Goal: Information Seeking & Learning: Learn about a topic

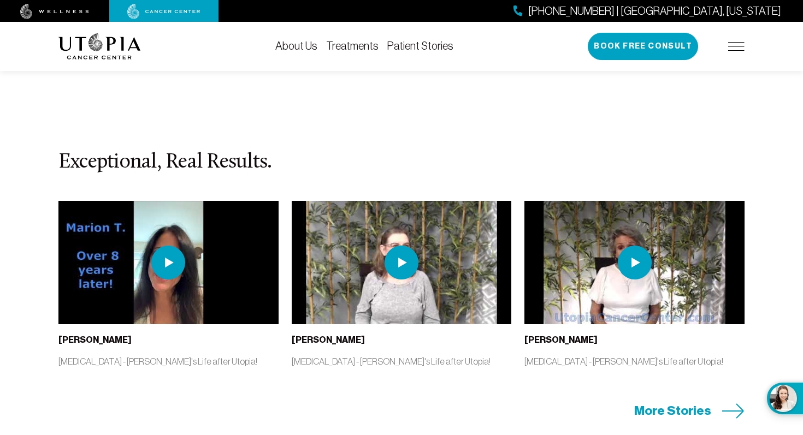
scroll to position [2398, 0]
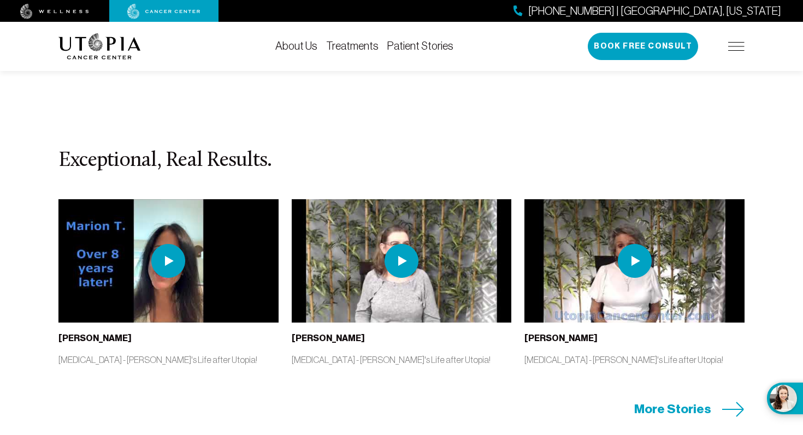
click at [167, 244] on img at bounding box center [168, 261] width 34 height 34
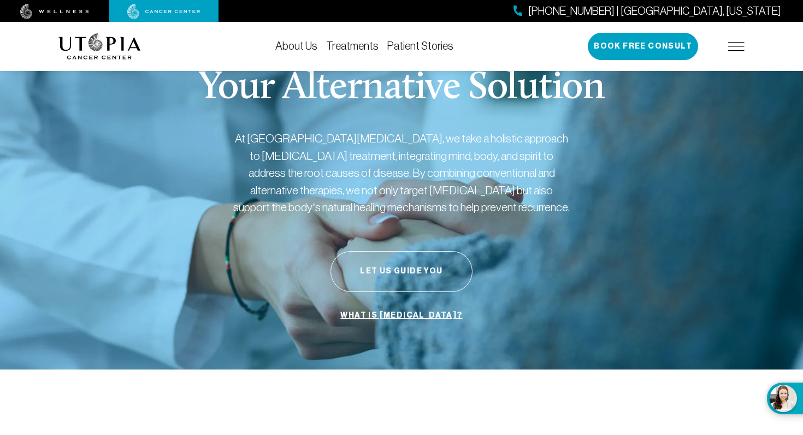
scroll to position [0, 0]
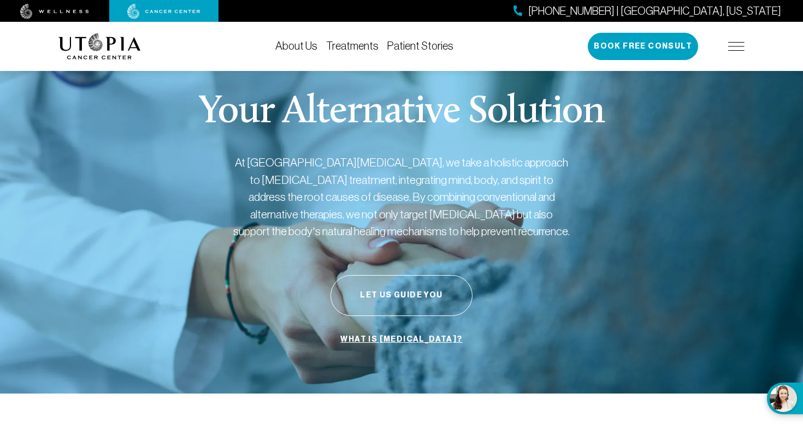
click at [360, 42] on link "Treatments" at bounding box center [352, 46] width 52 height 12
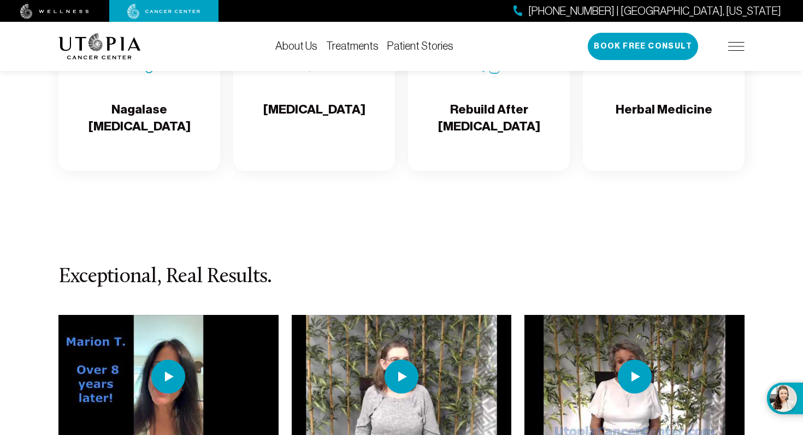
scroll to position [2064, 0]
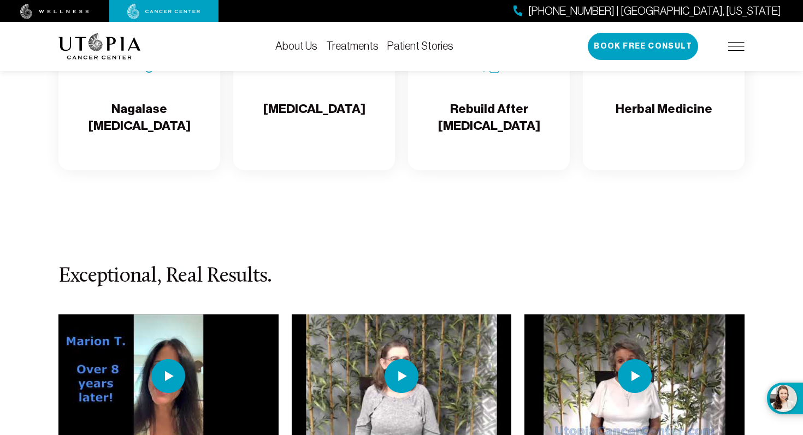
click at [518, 123] on h4 "Rebuild After [MEDICAL_DATA]" at bounding box center [489, 117] width 144 height 35
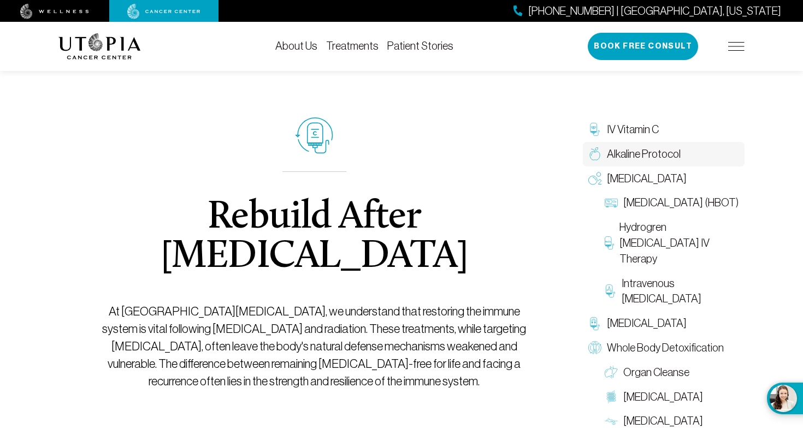
click at [614, 152] on span "Alkaline Protocol" at bounding box center [644, 154] width 74 height 16
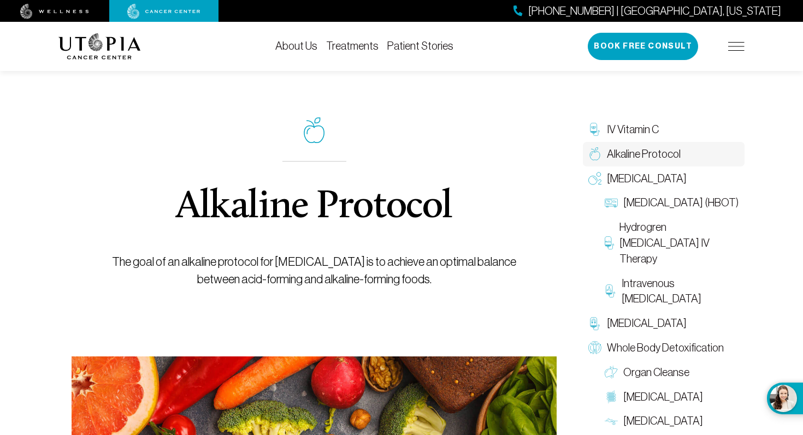
click at [737, 49] on img at bounding box center [736, 46] width 16 height 9
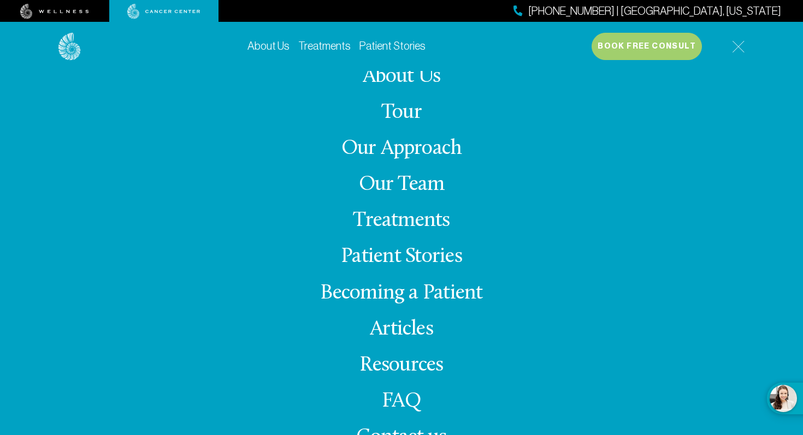
scroll to position [5, 0]
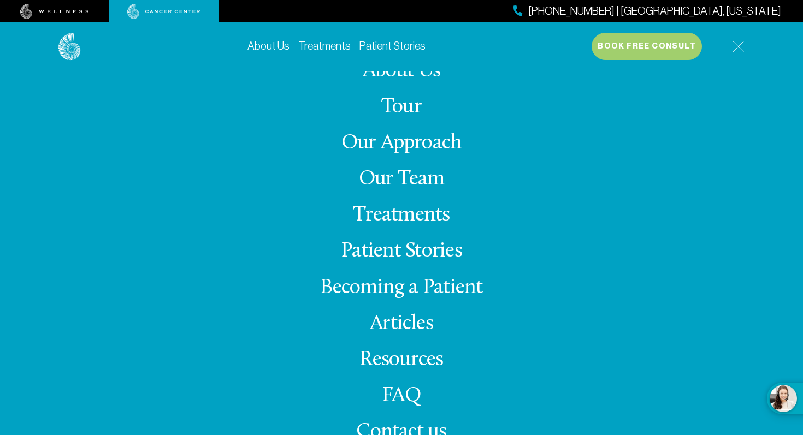
click at [380, 289] on link "Becoming a Patient" at bounding box center [401, 287] width 162 height 21
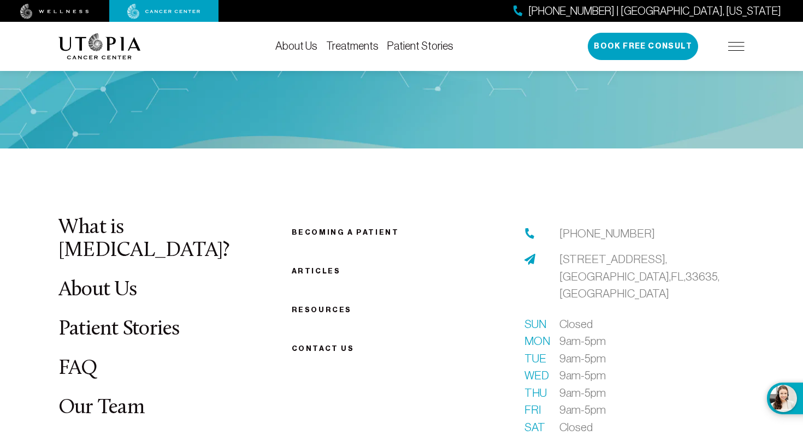
scroll to position [1430, 0]
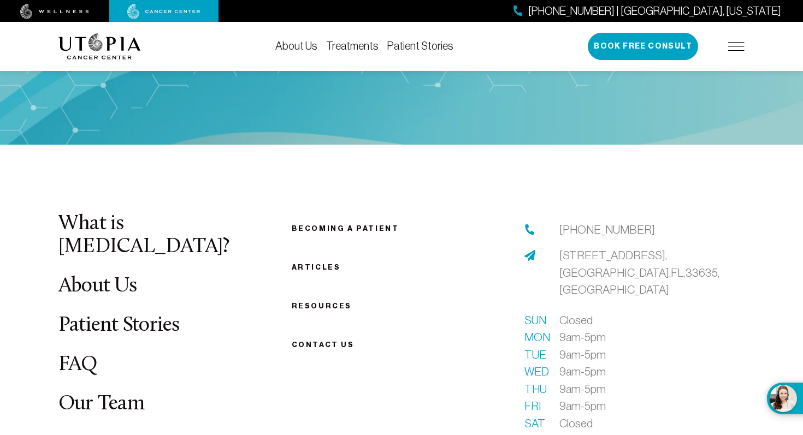
click at [340, 225] on link "Becoming a patient" at bounding box center [346, 228] width 108 height 8
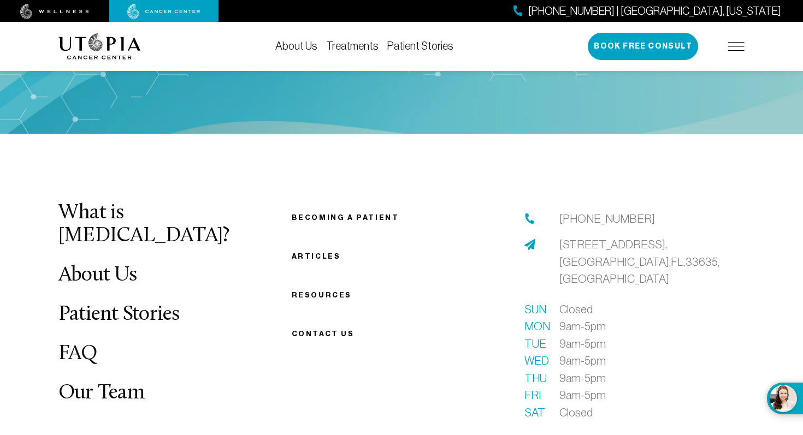
scroll to position [1466, 0]
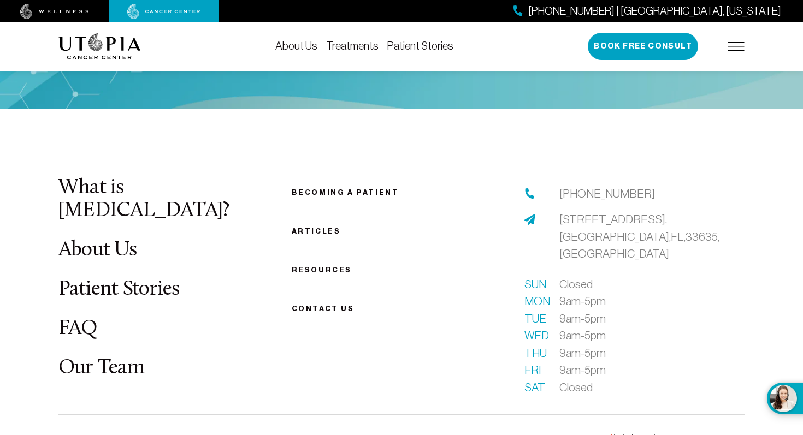
click at [80, 318] on link "FAQ" at bounding box center [77, 328] width 39 height 21
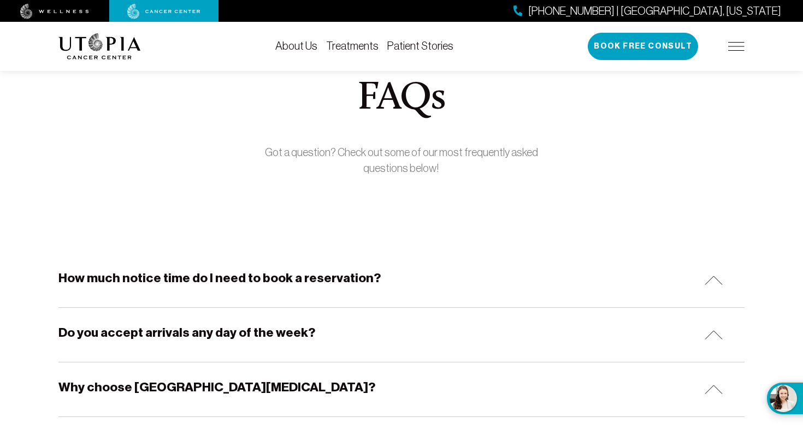
scroll to position [39, 0]
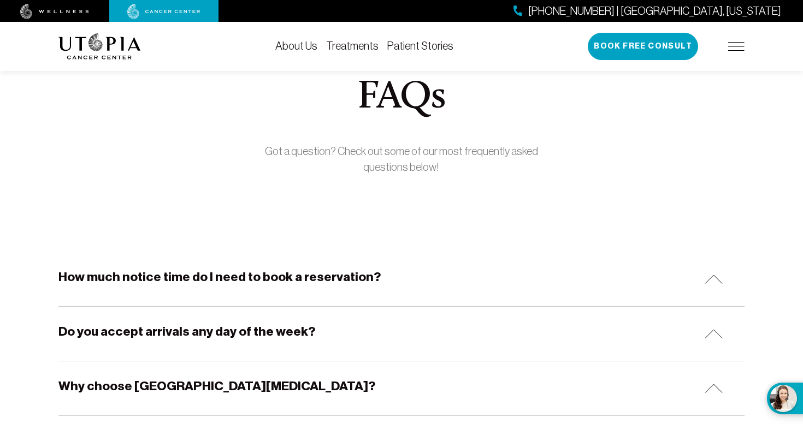
click at [270, 278] on h5 "How much notice time do I need to book a reservation?" at bounding box center [219, 277] width 322 height 17
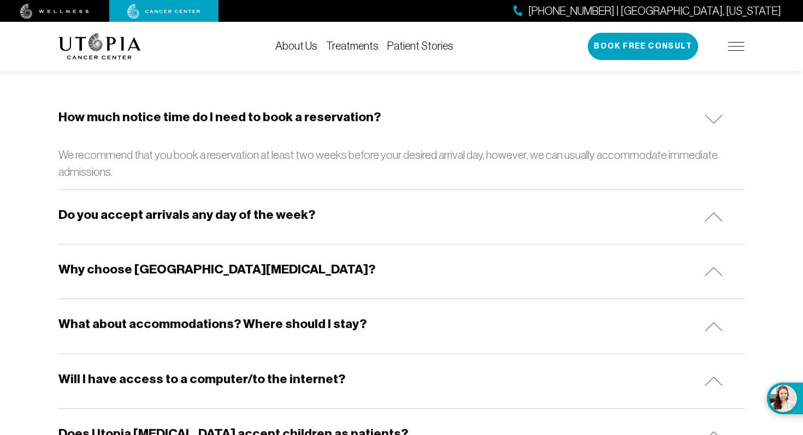
scroll to position [200, 0]
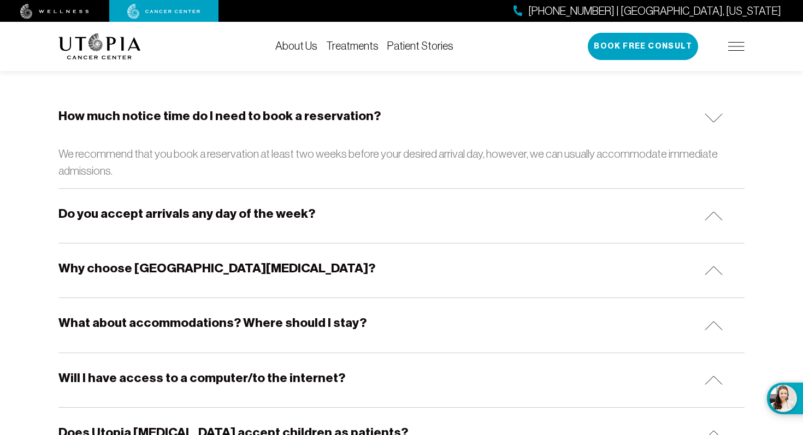
click at [216, 209] on h5 "Do you accept arrivals any day of the week?" at bounding box center [186, 213] width 257 height 17
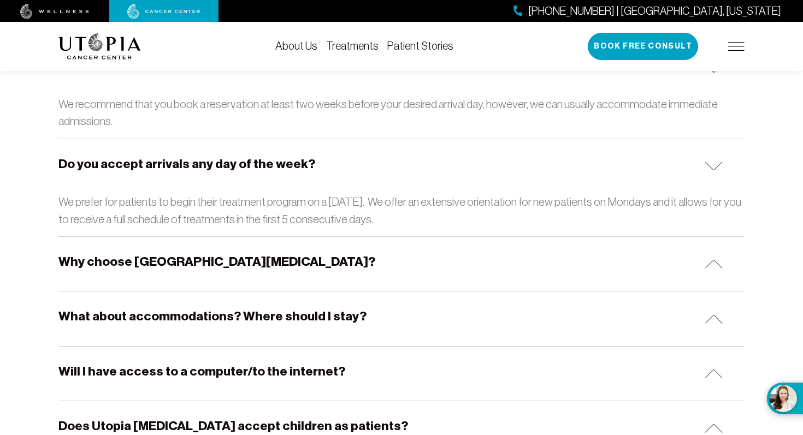
scroll to position [251, 0]
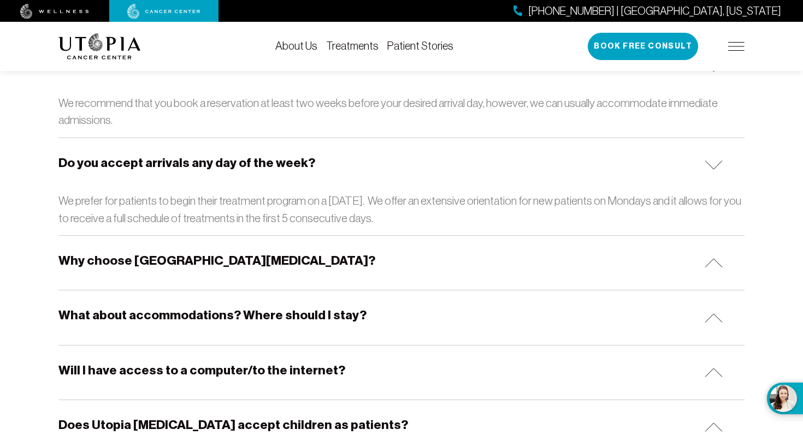
click at [117, 259] on h5 "Why choose [GEOGRAPHIC_DATA][MEDICAL_DATA]?" at bounding box center [216, 260] width 317 height 17
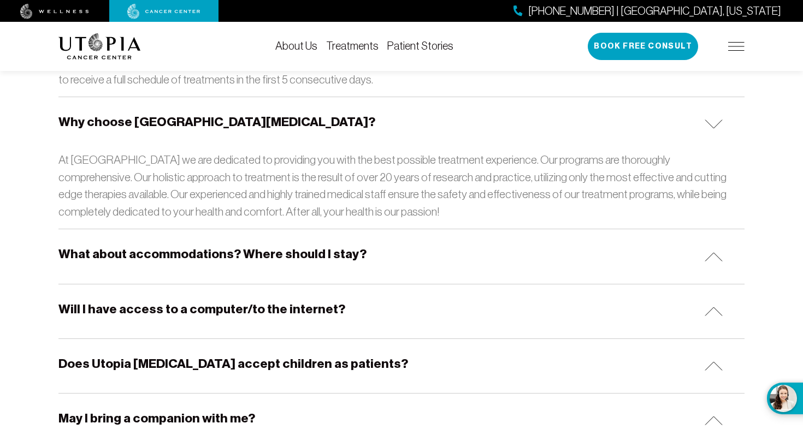
scroll to position [391, 0]
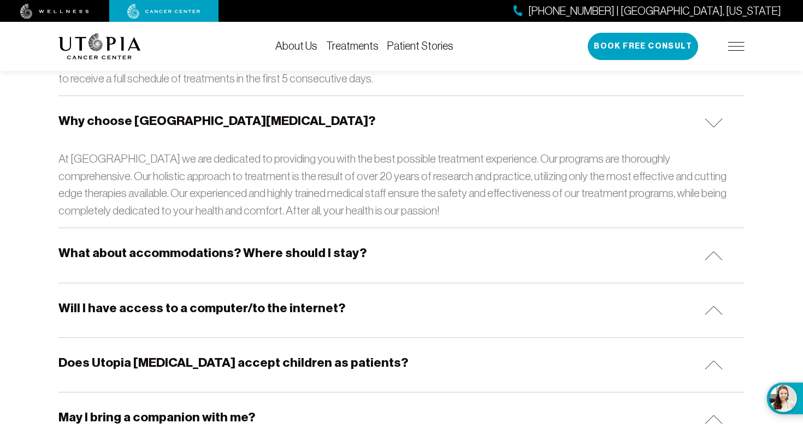
click at [84, 253] on h5 "What about accommodations? Where should I stay?" at bounding box center [212, 253] width 308 height 17
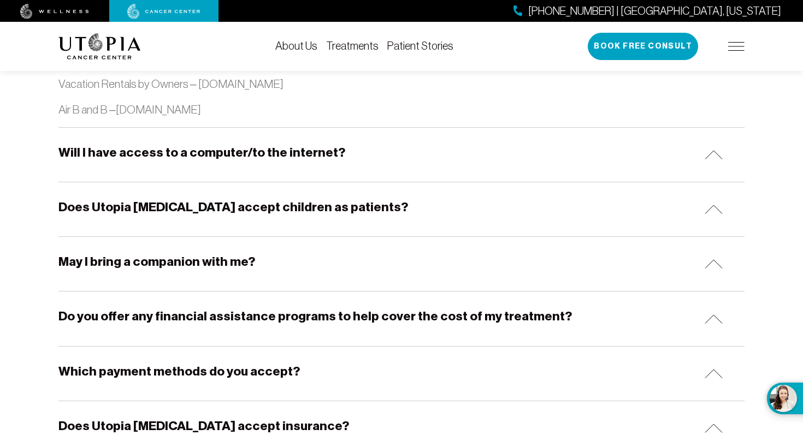
scroll to position [1426, 0]
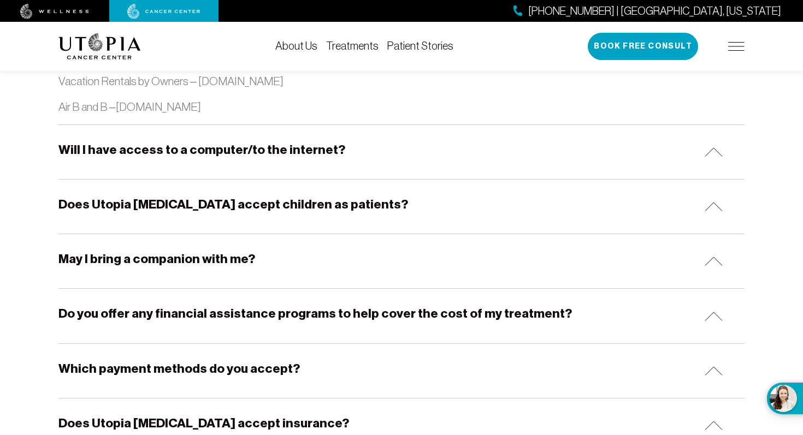
click at [134, 149] on h5 "Will I have access to a computer/to the internet?" at bounding box center [201, 149] width 287 height 17
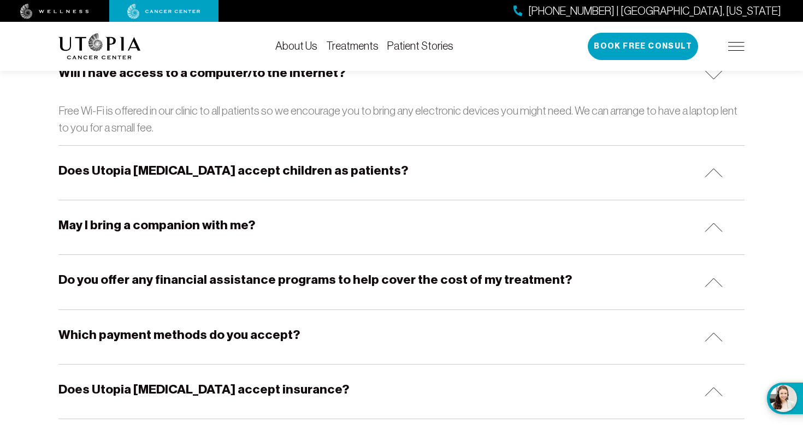
scroll to position [1504, 0]
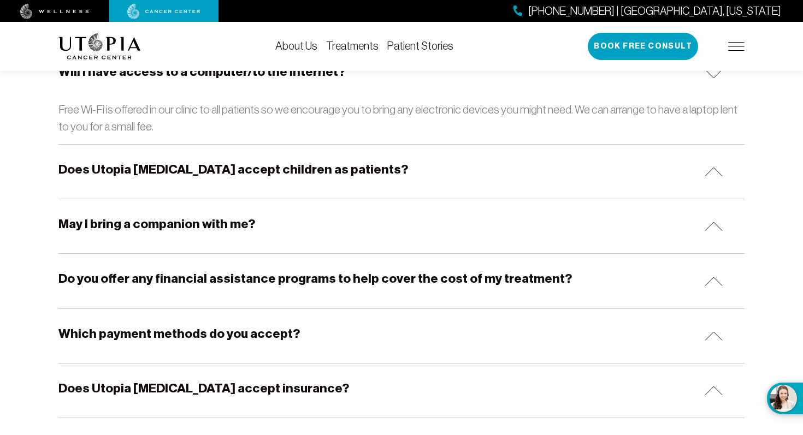
click at [91, 282] on h5 "Do you offer any financial assistance programs to help cover the cost of my tre…" at bounding box center [314, 278] width 513 height 17
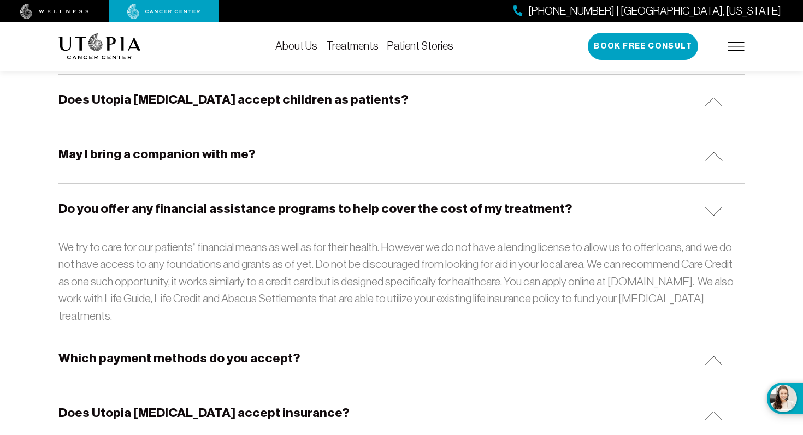
scroll to position [1591, 0]
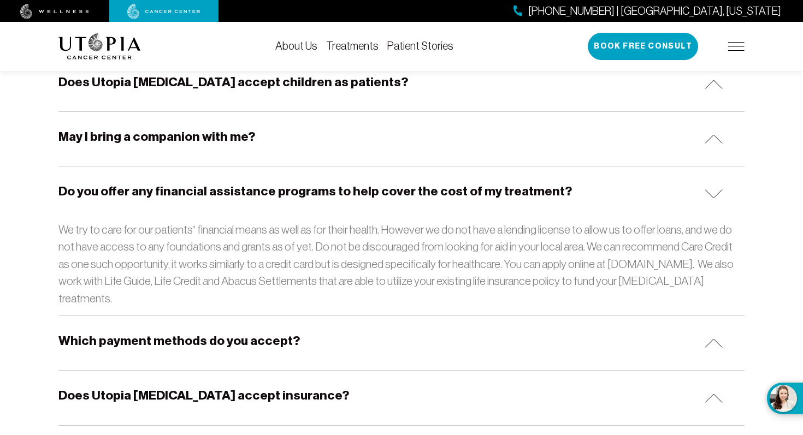
click at [93, 333] on h5 "Which payment methods do you accept?" at bounding box center [178, 341] width 241 height 17
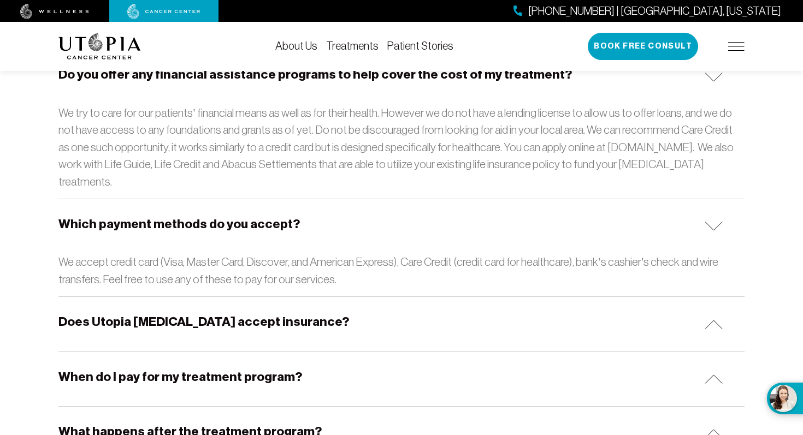
scroll to position [1710, 0]
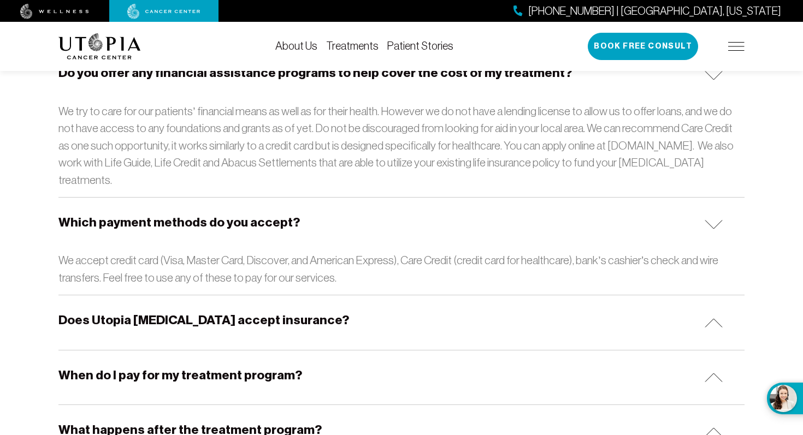
click at [108, 312] on h5 "Does Utopia [MEDICAL_DATA] accept insurance?" at bounding box center [203, 320] width 291 height 17
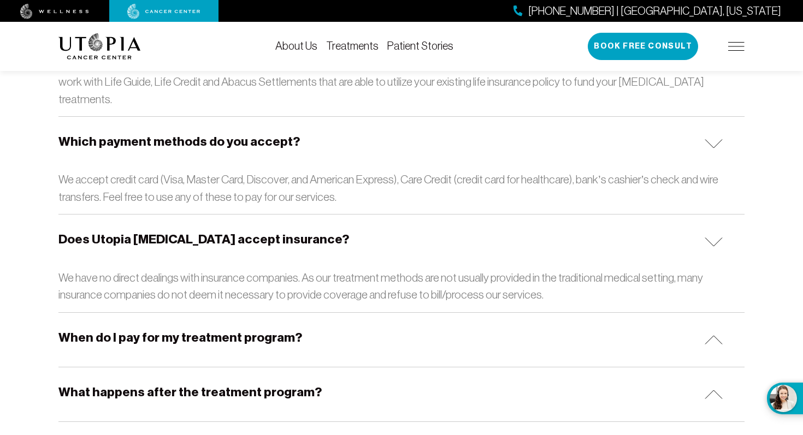
scroll to position [1797, 0]
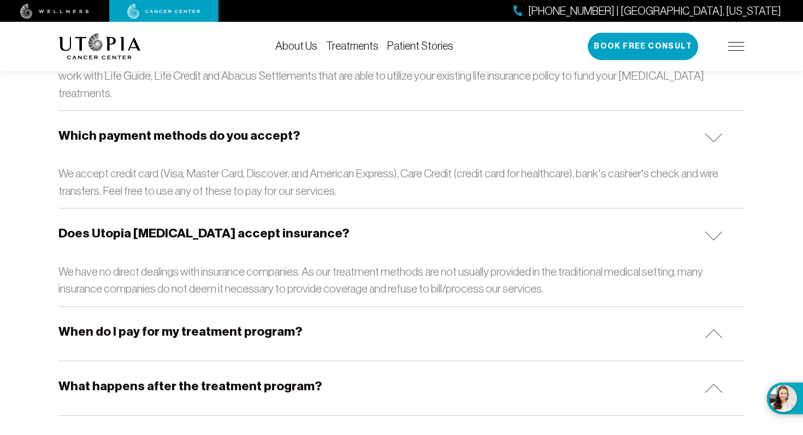
click at [90, 323] on h5 "When do I pay for my treatment program?" at bounding box center [180, 331] width 244 height 17
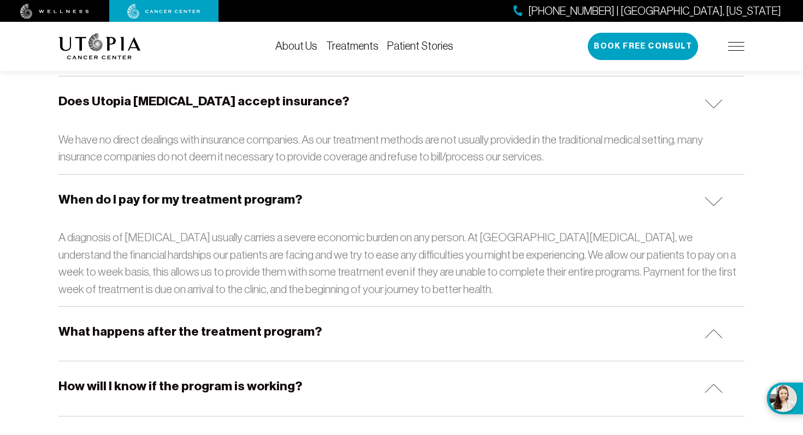
scroll to position [1940, 0]
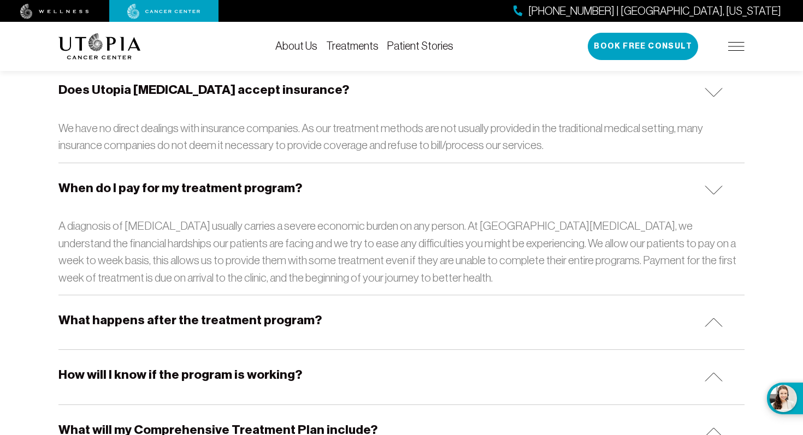
click at [84, 312] on h5 "What happens after the treatment program?" at bounding box center [189, 320] width 263 height 17
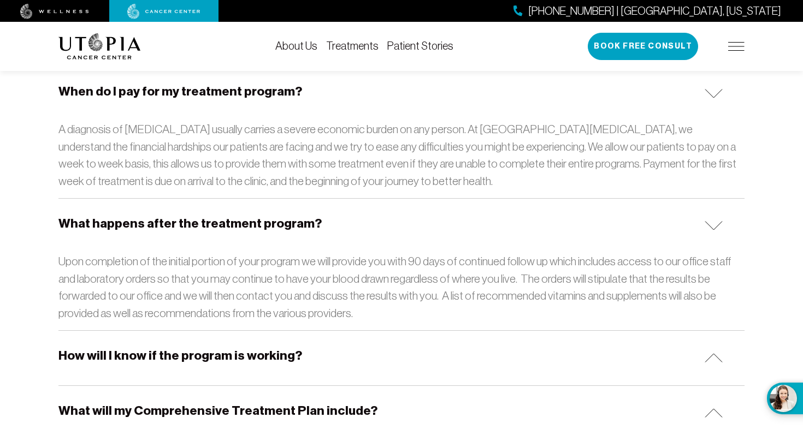
scroll to position [2060, 0]
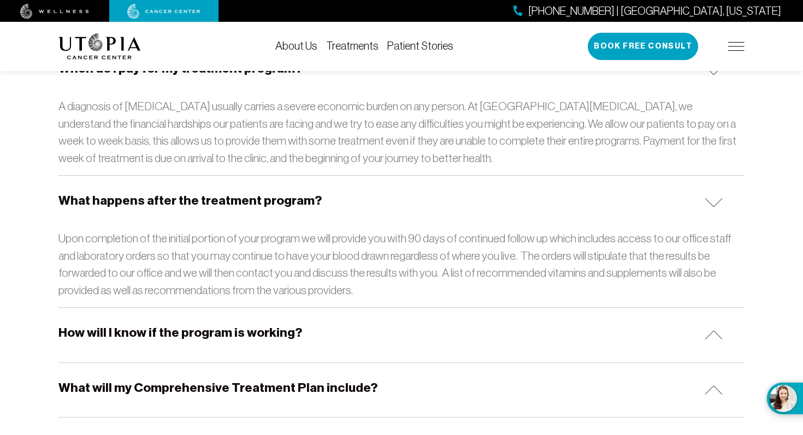
click at [99, 324] on h5 "How will I know if the program is working?" at bounding box center [180, 332] width 244 height 17
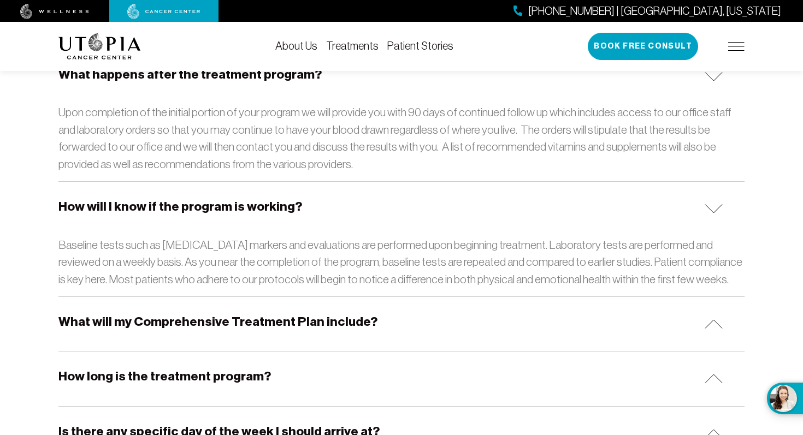
scroll to position [2195, 0]
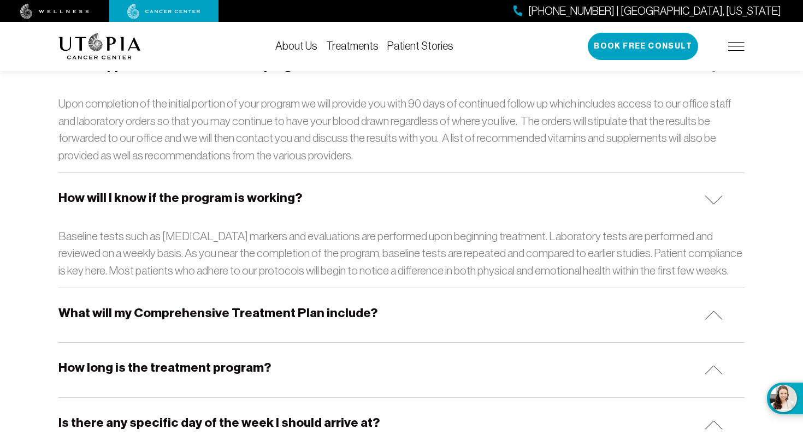
click at [79, 305] on h5 "What will my Comprehensive Treatment Plan include?" at bounding box center [217, 313] width 319 height 17
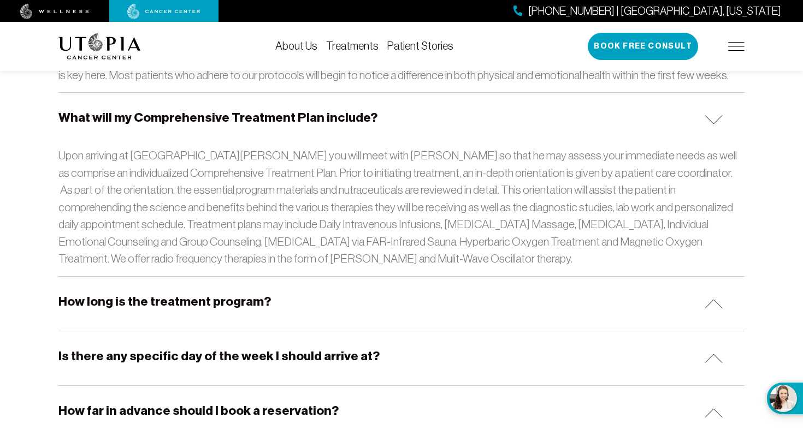
scroll to position [2396, 0]
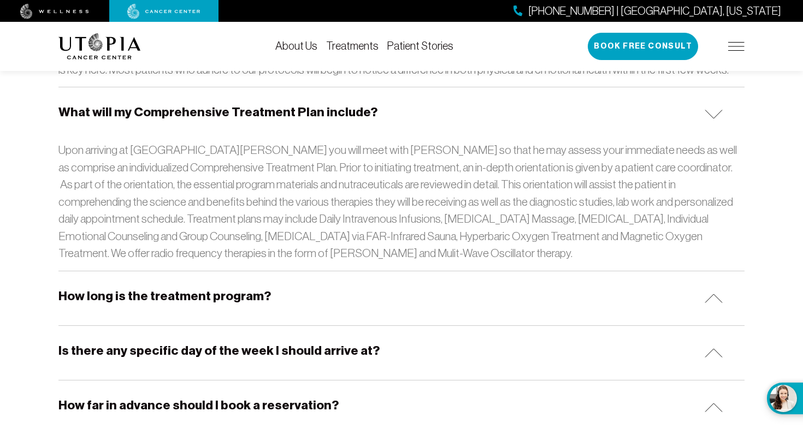
click at [95, 288] on h5 "How long is the treatment program?" at bounding box center [164, 296] width 212 height 17
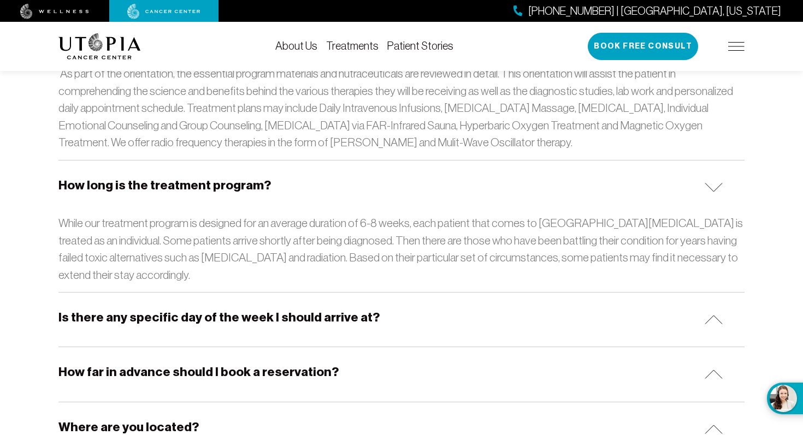
scroll to position [2510, 0]
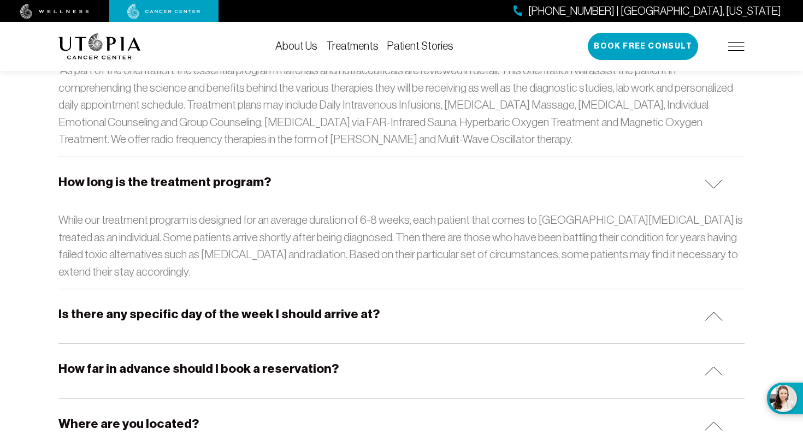
click at [96, 306] on h5 "Is there any specific day of the week I should arrive at?" at bounding box center [218, 314] width 321 height 17
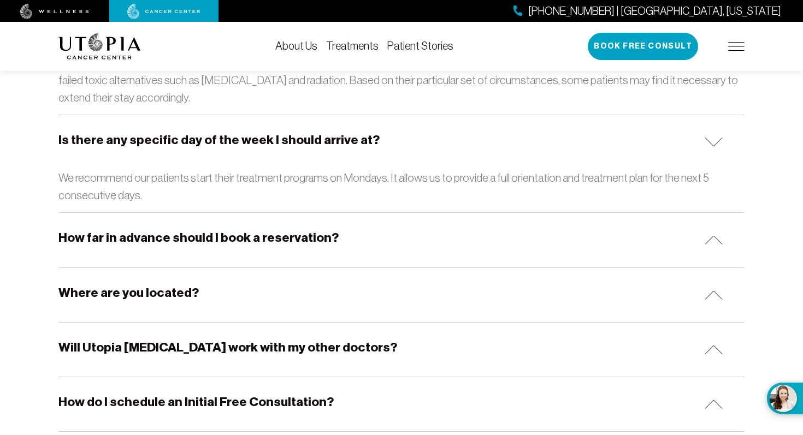
scroll to position [2689, 0]
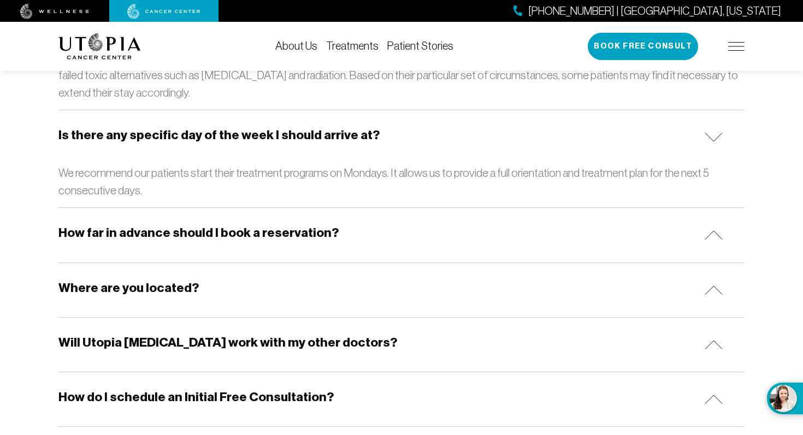
click at [106, 280] on h5 "Where are you located?" at bounding box center [128, 288] width 140 height 17
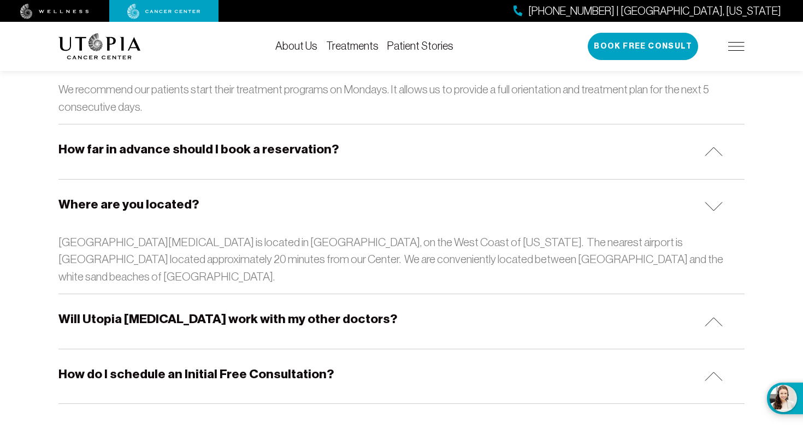
scroll to position [2774, 0]
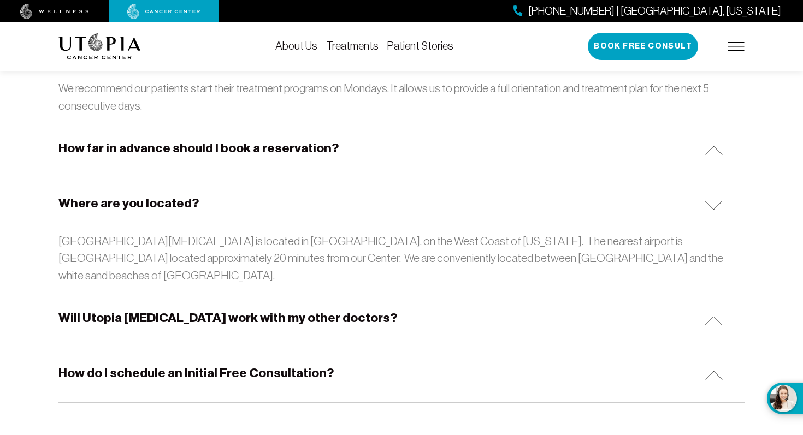
click at [103, 310] on h5 "Will Utopia [MEDICAL_DATA] work with my other doctors?" at bounding box center [227, 318] width 339 height 17
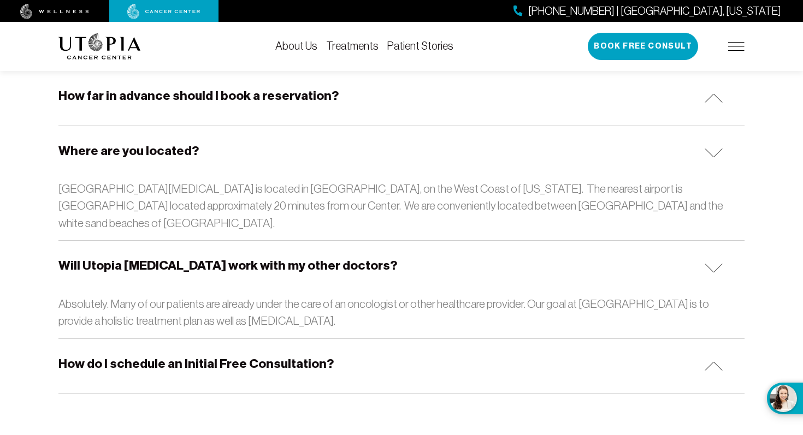
scroll to position [2832, 0]
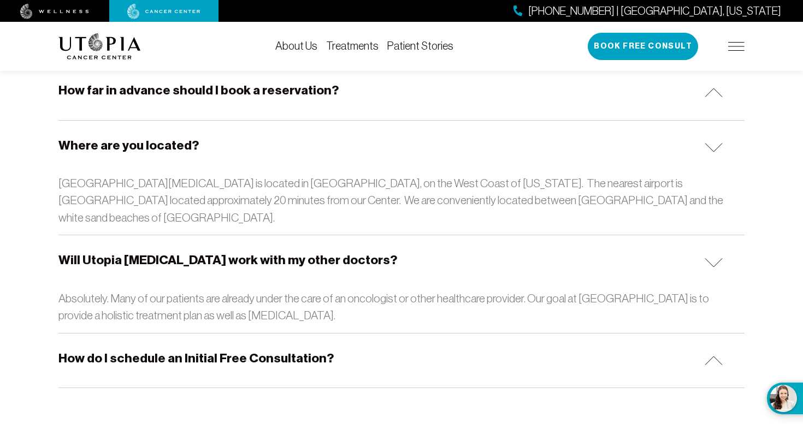
click at [89, 350] on h5 "How do I schedule an Initial Free Consultation?" at bounding box center [195, 358] width 275 height 17
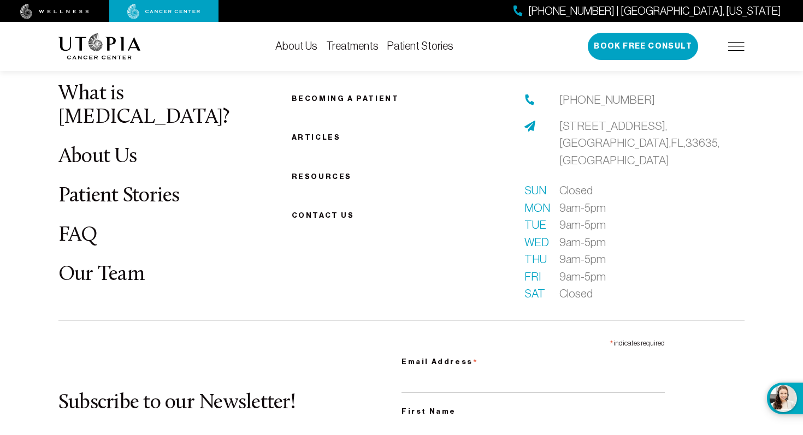
scroll to position [3297, 0]
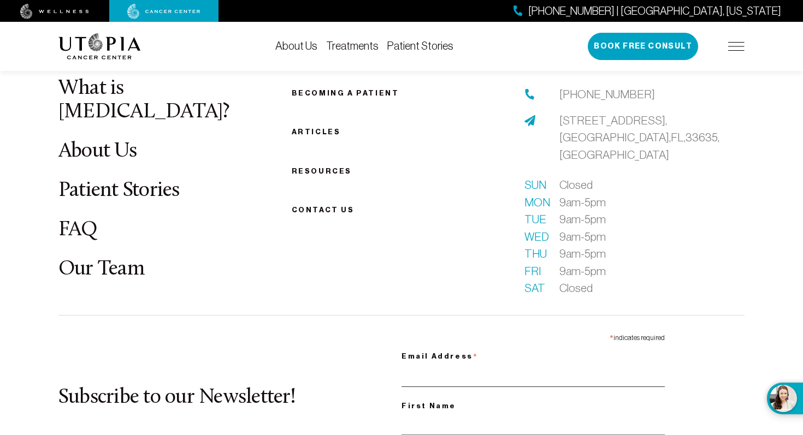
click at [454, 365] on input "Email Address *" at bounding box center [532, 376] width 263 height 22
type input "**********"
click at [450, 413] on input "First Name" at bounding box center [532, 424] width 263 height 22
type input "****"
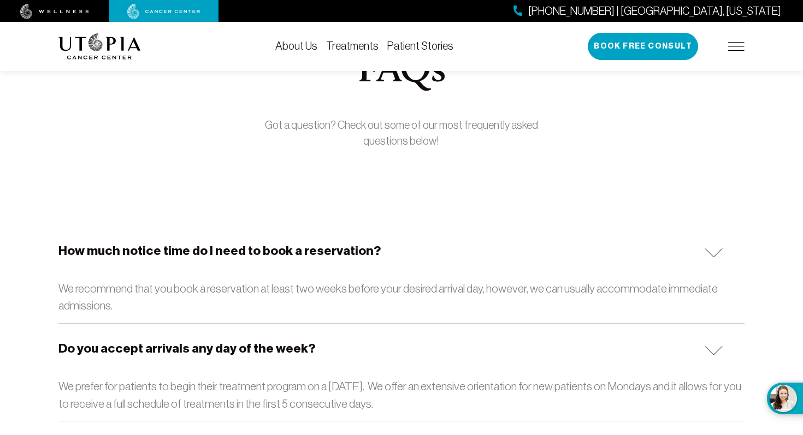
scroll to position [54, 0]
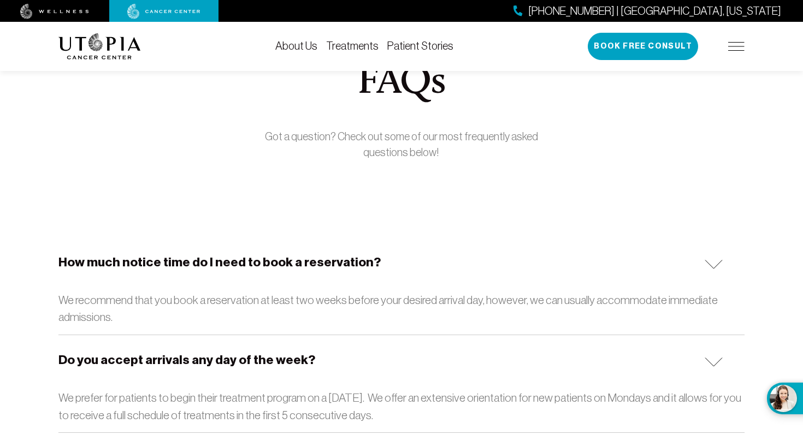
click at [352, 45] on link "Treatments" at bounding box center [352, 46] width 52 height 12
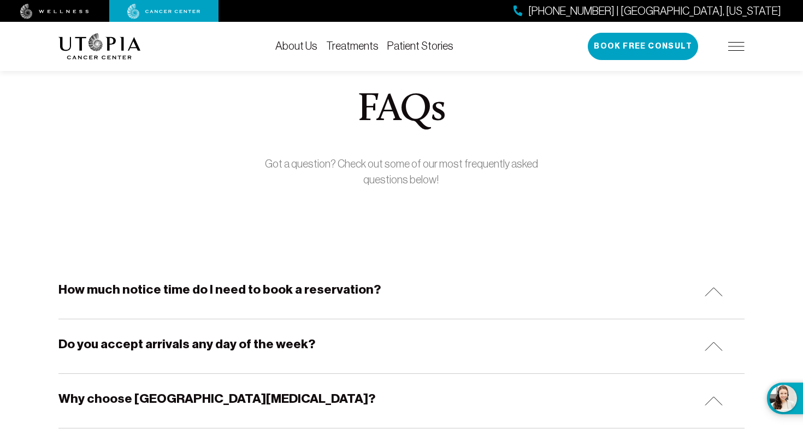
scroll to position [54, 0]
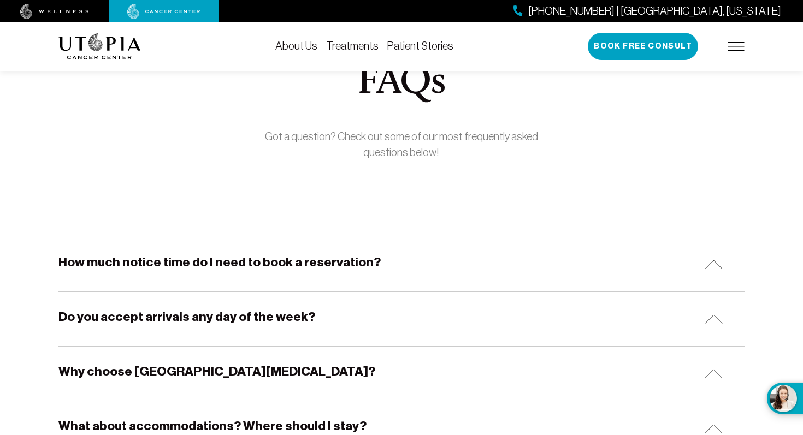
click at [361, 46] on link "Treatments" at bounding box center [352, 46] width 52 height 12
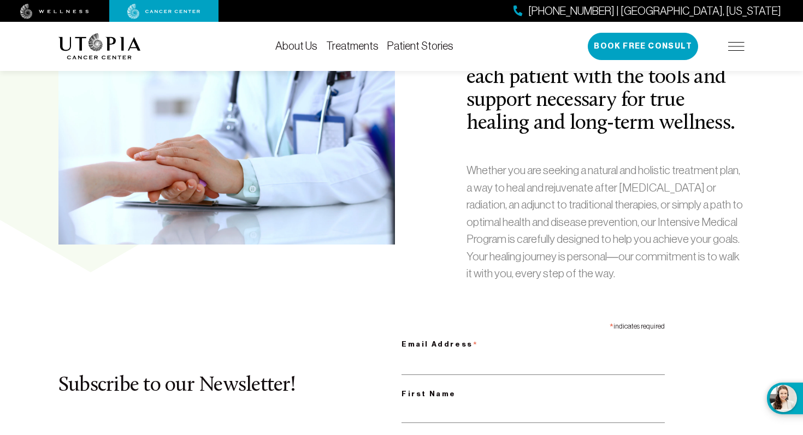
scroll to position [487, 0]
